Goal: Task Accomplishment & Management: Complete application form

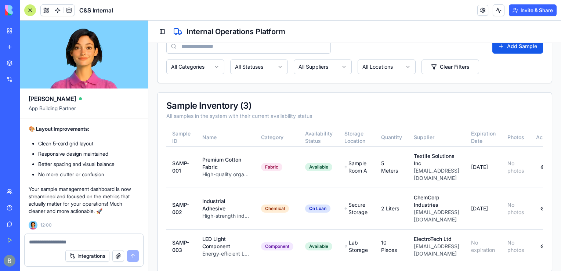
scroll to position [0, 80]
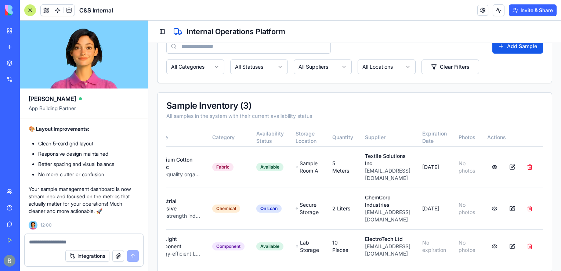
click at [10, 29] on link "My Workspace" at bounding box center [16, 30] width 29 height 15
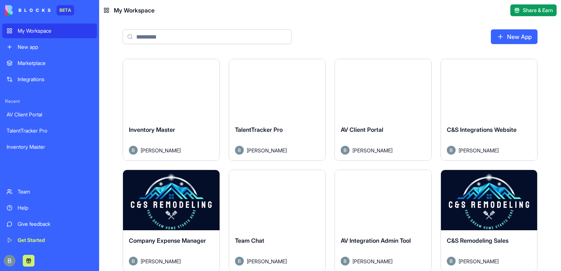
click at [285, 95] on button "Launch" at bounding box center [276, 89] width 55 height 15
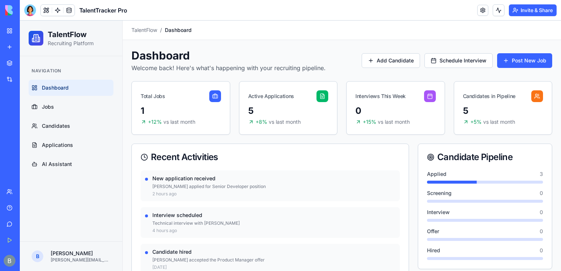
click at [287, 36] on div "Toggle sidebar TalentFlow / Dashboard" at bounding box center [342, 30] width 438 height 19
click at [84, 122] on link "Candidates" at bounding box center [71, 126] width 85 height 16
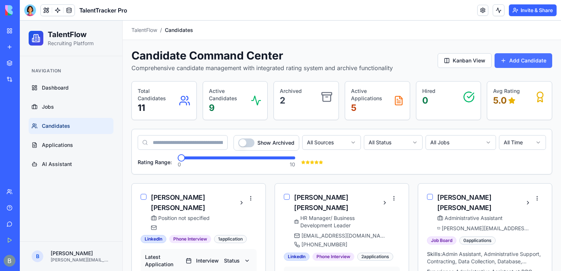
click at [525, 62] on button "Add Candidate" at bounding box center [523, 60] width 58 height 15
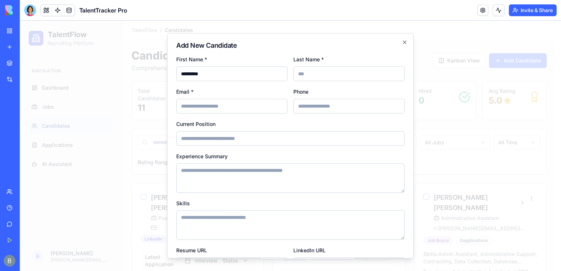
type input "********"
click at [306, 70] on input "Last Name *" at bounding box center [348, 73] width 111 height 15
type input "**"
click at [207, 101] on input "Email *" at bounding box center [231, 106] width 111 height 15
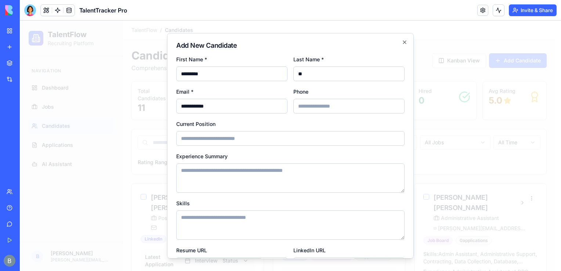
type input "**********"
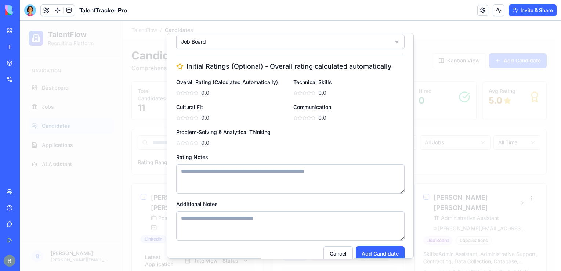
scroll to position [266, 0]
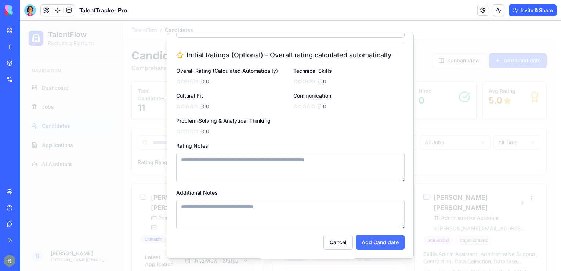
click at [390, 239] on button "Add Candidate" at bounding box center [379, 242] width 49 height 15
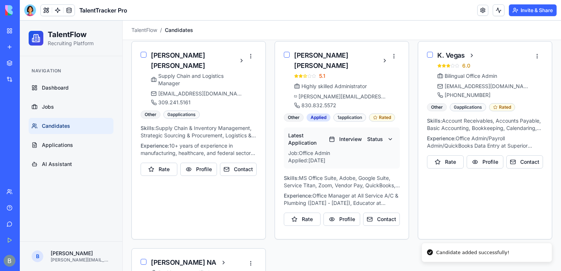
scroll to position [572, 0]
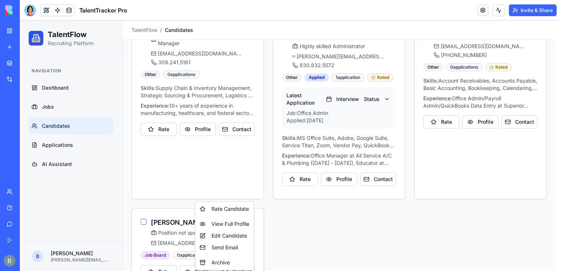
click at [232, 208] on div "Rate Candidate" at bounding box center [224, 209] width 55 height 12
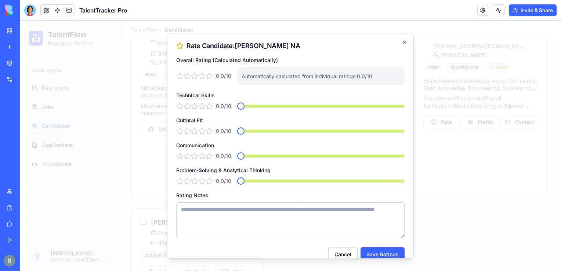
click at [446, 111] on div at bounding box center [290, 146] width 541 height 250
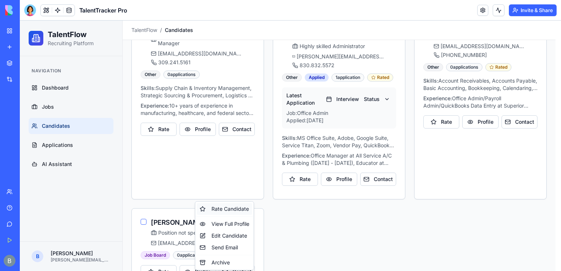
click at [238, 210] on div "Rate Candidate" at bounding box center [224, 209] width 55 height 12
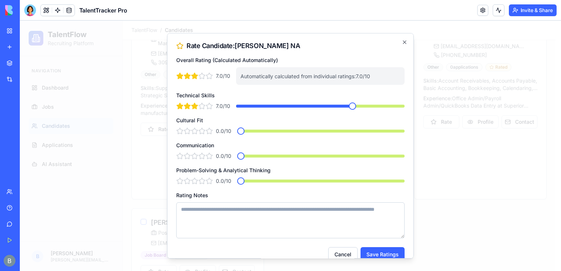
click at [352, 106] on span at bounding box center [352, 105] width 7 height 7
drag, startPoint x: 272, startPoint y: 168, endPoint x: 176, endPoint y: 172, distance: 95.8
click at [176, 172] on div "Problem-Solving & Analytical Thinking 0.0 /10 *" at bounding box center [290, 174] width 228 height 19
copy label "Problem-Solving & Analytical Thinking"
drag, startPoint x: 214, startPoint y: 145, endPoint x: 172, endPoint y: 145, distance: 41.1
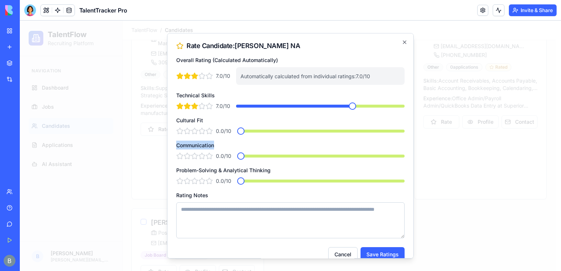
click at [172, 145] on div "Rate Candidate: [PERSON_NAME] NA Overall Rating (Calculated Automatically) 7.0 …" at bounding box center [290, 145] width 247 height 225
copy label "Communication"
click at [317, 59] on div "Overall Rating (Calculated Automatically) 7.0 /10 Automatically calculated from…" at bounding box center [290, 69] width 228 height 29
click at [333, 135] on span at bounding box center [336, 130] width 7 height 7
click at [333, 134] on span "*" at bounding box center [336, 130] width 7 height 7
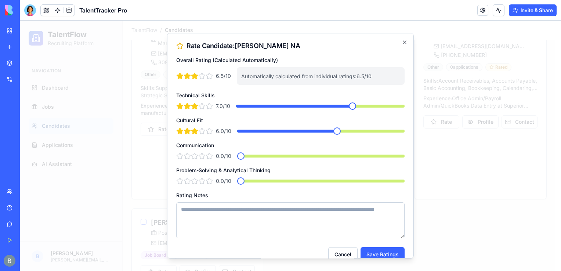
click at [333, 134] on span "*" at bounding box center [336, 130] width 7 height 7
click at [328, 132] on div "6.0 /10 *" at bounding box center [290, 130] width 228 height 7
click at [317, 135] on span at bounding box center [320, 130] width 7 height 7
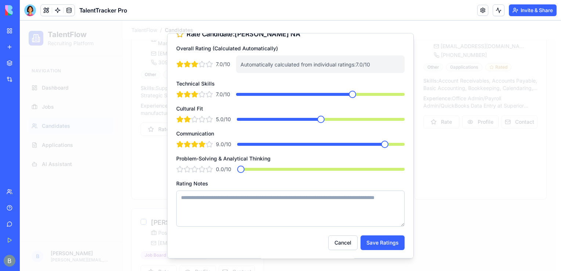
click at [384, 148] on span at bounding box center [384, 144] width 7 height 7
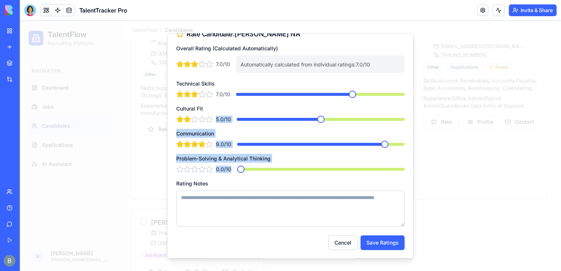
drag, startPoint x: 314, startPoint y: 104, endPoint x: 303, endPoint y: 169, distance: 66.0
click at [303, 169] on div "Overall Rating (Calculated Automatically) 7.0 /10 Automatically calculated from…" at bounding box center [290, 135] width 228 height 183
click at [223, 121] on span "5.0 /10" at bounding box center [223, 119] width 15 height 7
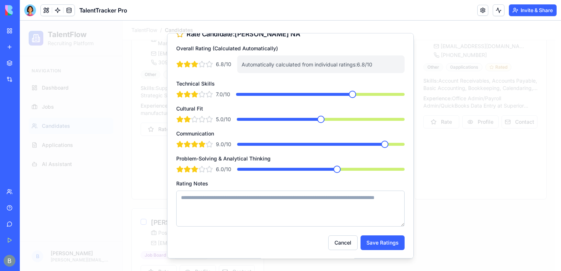
click at [333, 173] on span at bounding box center [336, 168] width 7 height 7
click at [335, 123] on span at bounding box center [336, 119] width 7 height 7
click at [316, 171] on span at bounding box center [279, 169] width 84 height 3
click at [327, 171] on span at bounding box center [328, 168] width 7 height 7
click at [303, 206] on textarea "Rating Notes" at bounding box center [290, 208] width 228 height 36
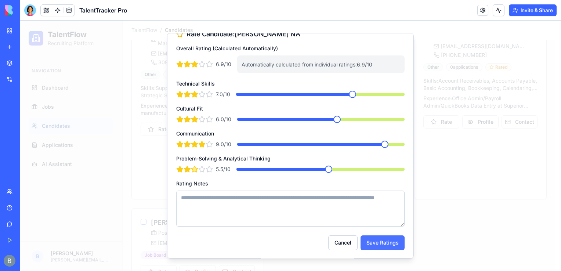
click at [377, 238] on button "Save Ratings" at bounding box center [382, 242] width 44 height 15
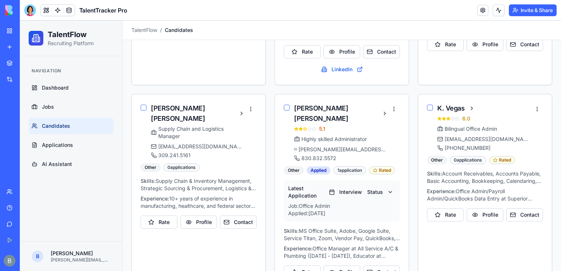
scroll to position [483, 0]
